Goal: Task Accomplishment & Management: Complete application form

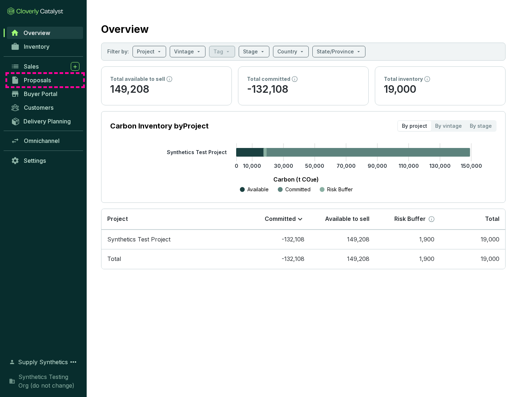
click at [45, 80] on span "Proposals" at bounding box center [37, 80] width 27 height 7
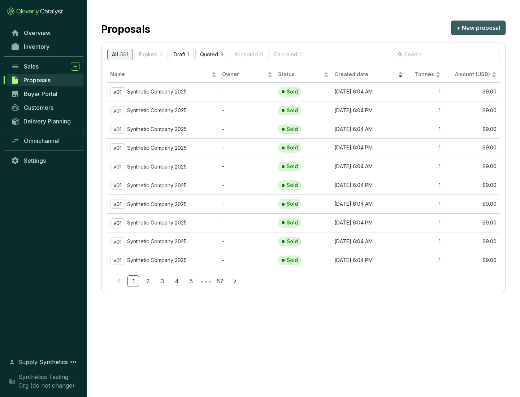
click at [478, 28] on span "+ New proposal" at bounding box center [478, 27] width 44 height 9
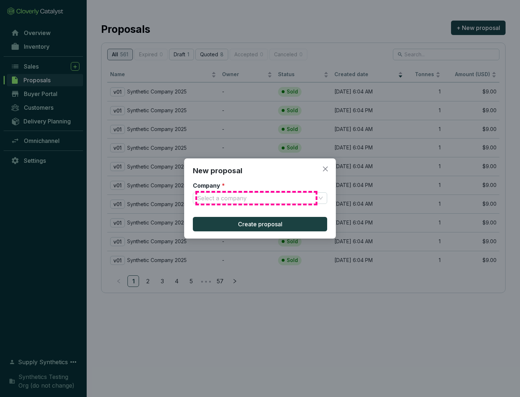
click at [256, 198] on input "Company *" at bounding box center [256, 198] width 118 height 11
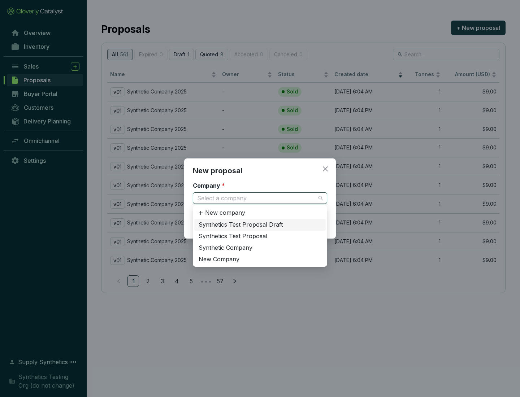
click at [260, 248] on div "Synthetic Company" at bounding box center [260, 248] width 123 height 8
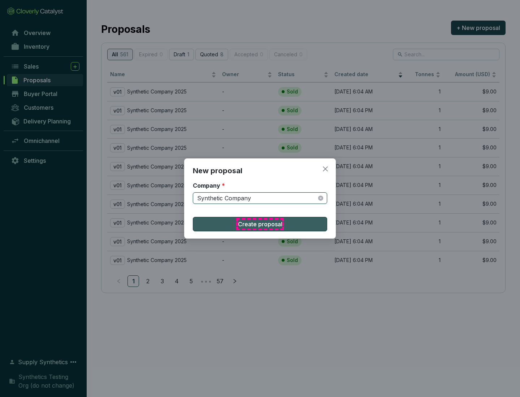
click at [260, 224] on span "Create proposal" at bounding box center [260, 224] width 44 height 9
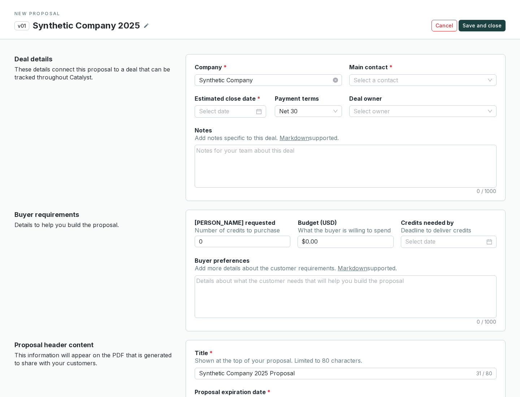
click at [419, 80] on input "Main contact *" at bounding box center [419, 80] width 131 height 11
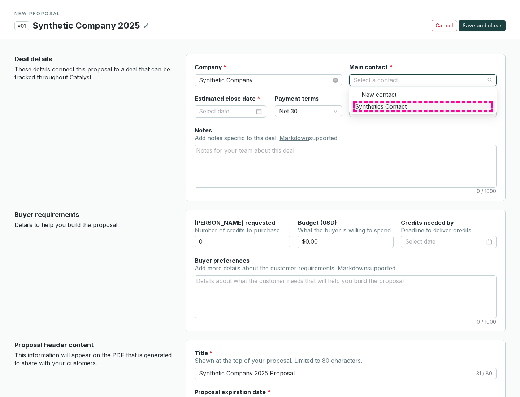
click at [423, 107] on div "Synthetics Contact" at bounding box center [423, 107] width 136 height 8
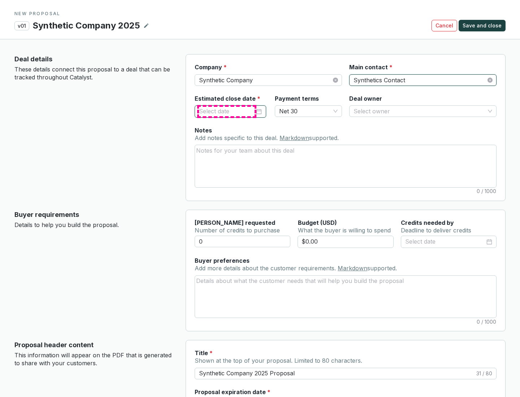
click at [227, 111] on input "Estimated close date *" at bounding box center [227, 111] width 56 height 9
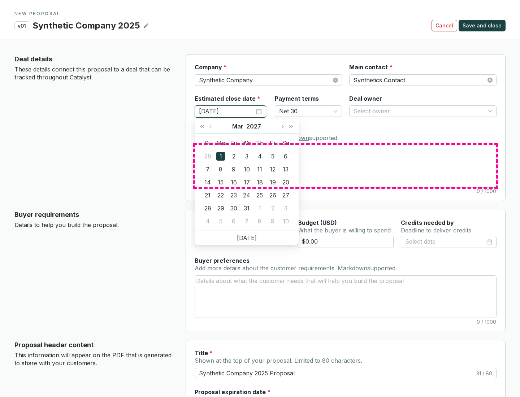
type input "[DATE]"
click at [346, 166] on textarea "Notes Add notes specific to this deal. Markdown supported." at bounding box center [345, 166] width 301 height 42
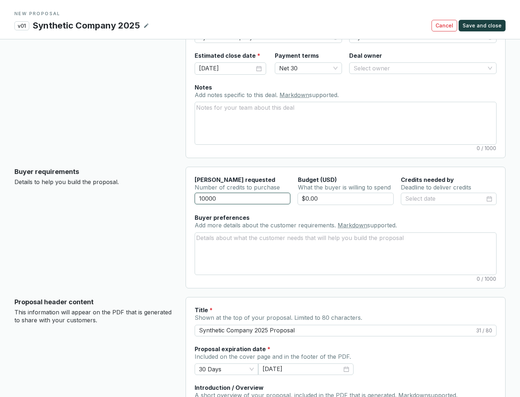
scroll to position [43, 0]
type input "10000"
type input "$0.00"
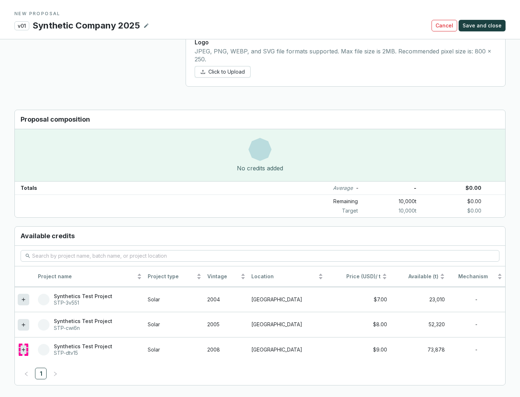
click at [23, 350] on icon at bounding box center [23, 349] width 3 height 3
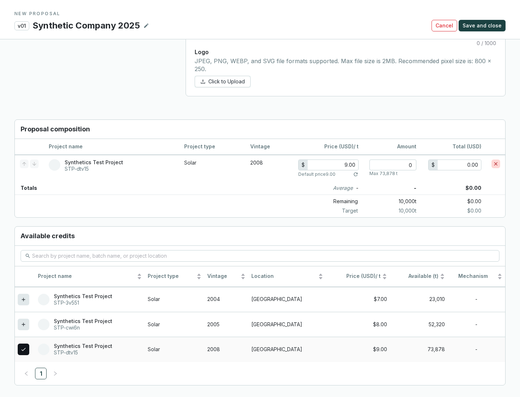
scroll to position [415, 0]
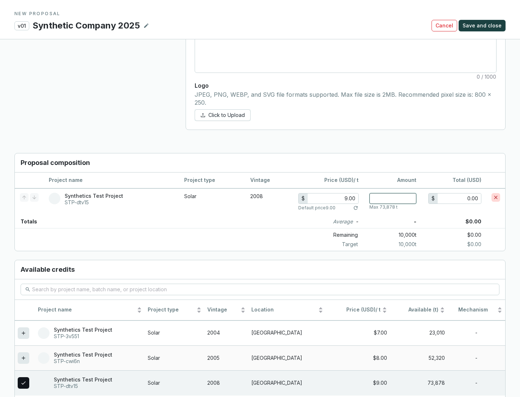
type input "1"
type input "9.00"
type input "1"
click at [483, 26] on span "Save and close" at bounding box center [482, 25] width 39 height 7
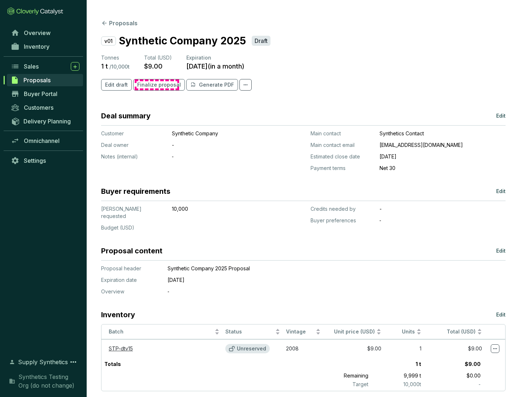
click at [157, 85] on span "Finalize proposal" at bounding box center [159, 84] width 44 height 7
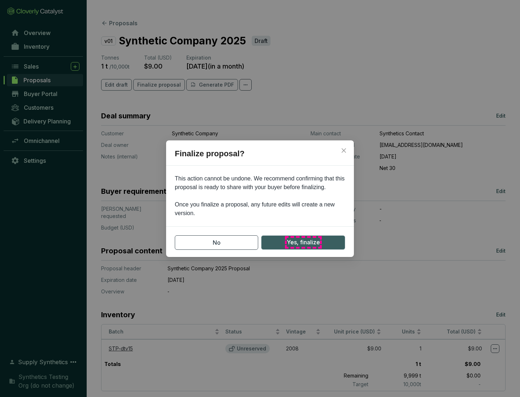
click at [303, 242] on span "Yes, finalize" at bounding box center [303, 242] width 33 height 9
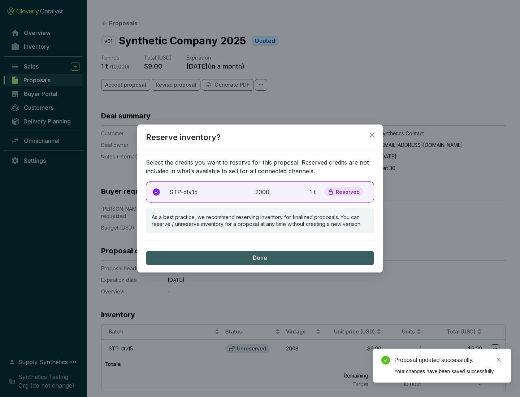
click at [260, 192] on p "2008" at bounding box center [263, 192] width 16 height 9
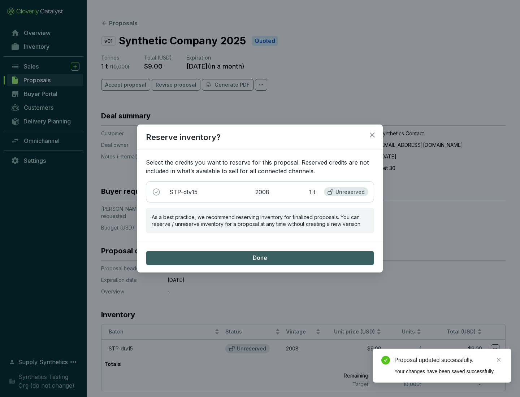
click at [260, 258] on span "Done" at bounding box center [260, 258] width 14 height 8
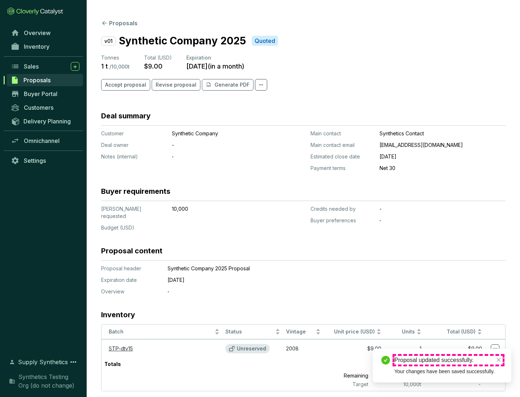
click at [449, 360] on div "Proposal updated successfully." at bounding box center [448, 360] width 108 height 9
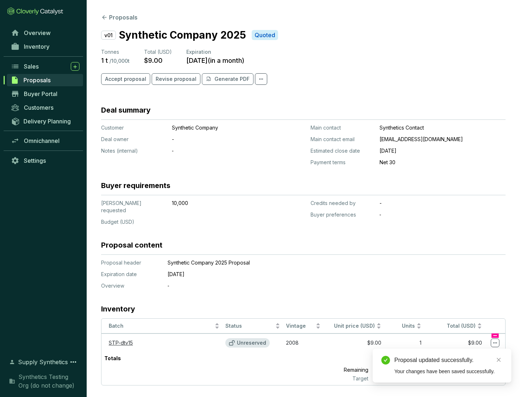
click at [495, 343] on icon at bounding box center [495, 343] width 4 height 1
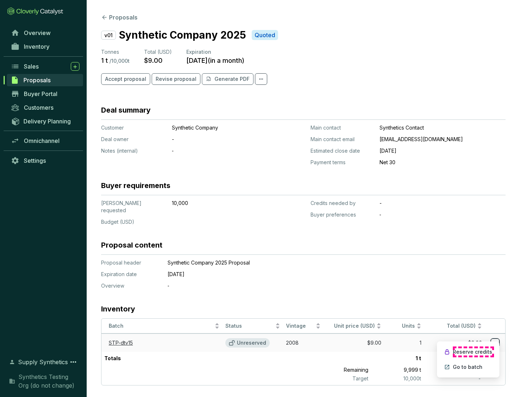
click at [473, 352] on p "Reserve credits" at bounding box center [472, 352] width 39 height 7
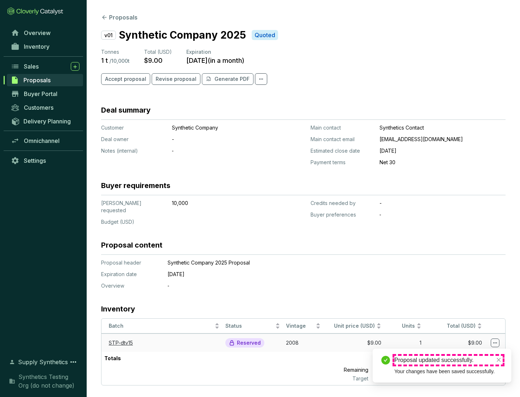
click at [449, 360] on div "Proposal updated successfully." at bounding box center [448, 360] width 108 height 9
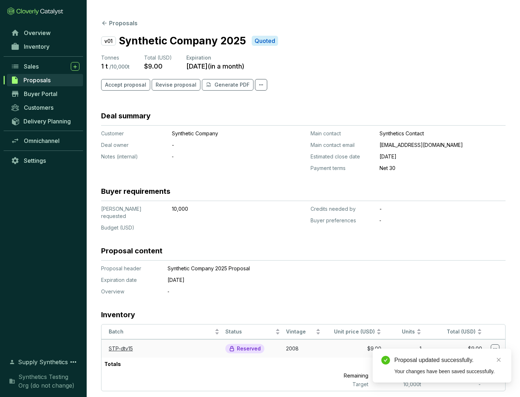
click at [125, 85] on span "Accept proposal" at bounding box center [125, 84] width 41 height 7
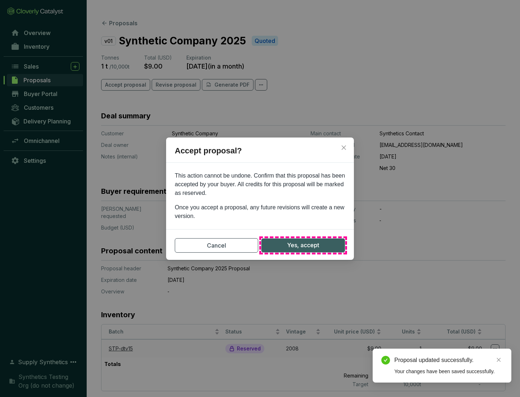
click at [303, 245] on span "Yes, accept" at bounding box center [303, 245] width 32 height 9
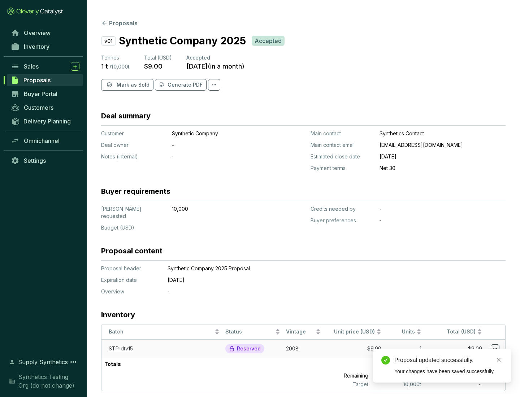
click at [132, 85] on span "Mark as Sold" at bounding box center [133, 84] width 33 height 7
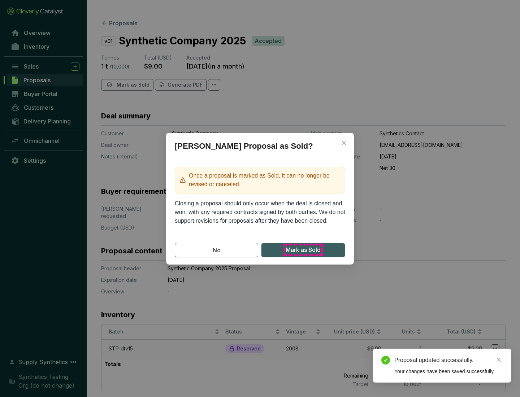
click at [303, 250] on span "Mark as Sold" at bounding box center [303, 250] width 35 height 9
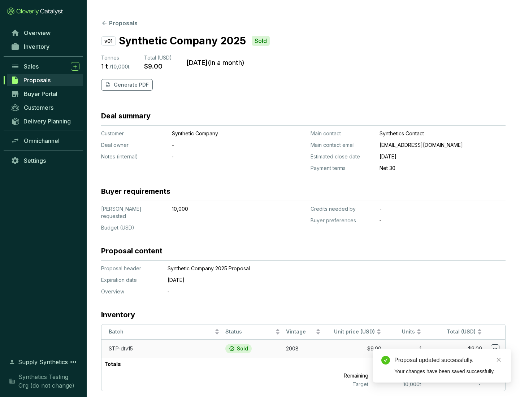
click at [130, 85] on p "Generate PDF" at bounding box center [131, 84] width 35 height 7
click at [449, 360] on div "Proposal updated successfully." at bounding box center [448, 360] width 108 height 9
